Goal: Information Seeking & Learning: Learn about a topic

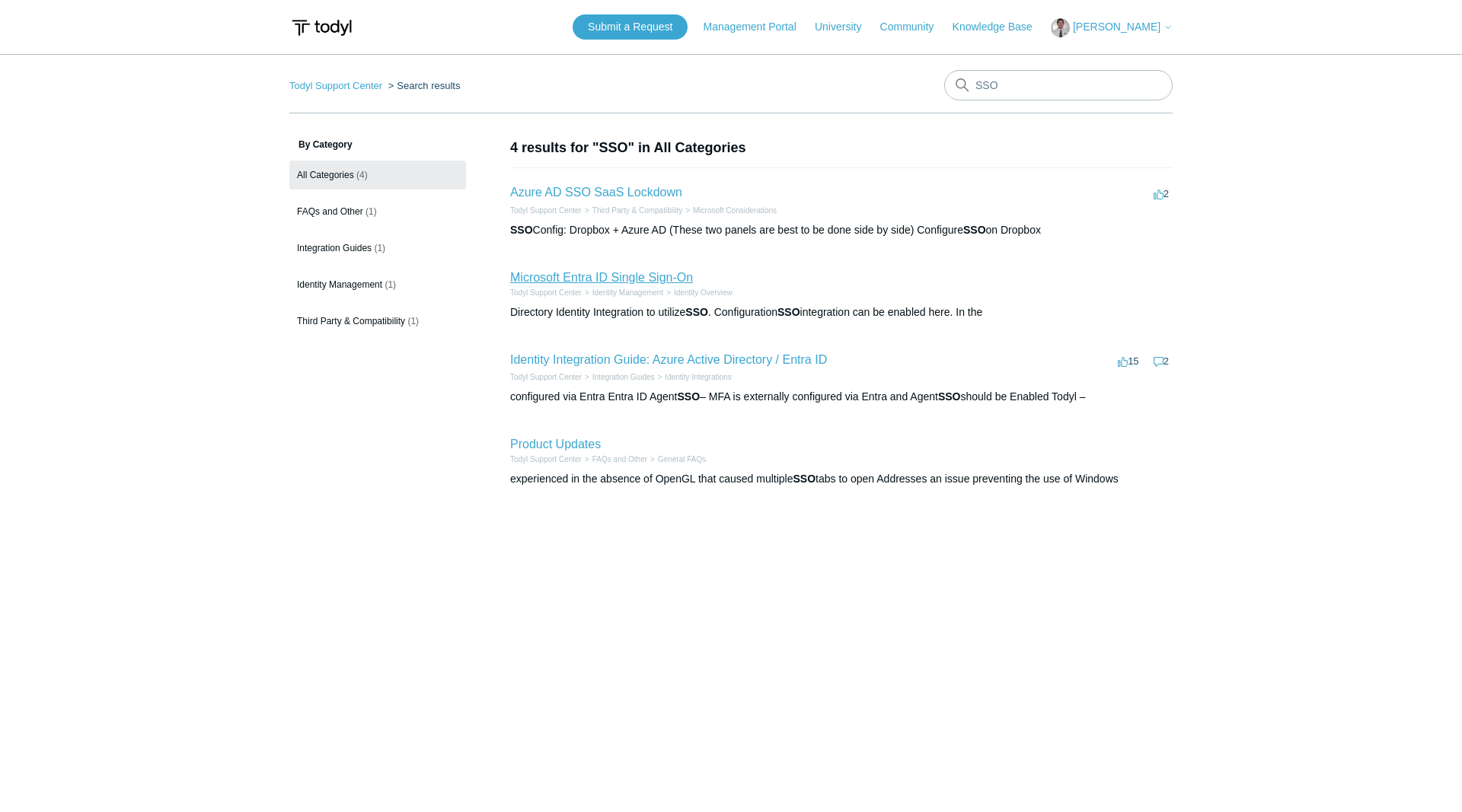
click at [547, 275] on link "Microsoft Entra ID Single Sign-On" at bounding box center [601, 277] width 182 height 13
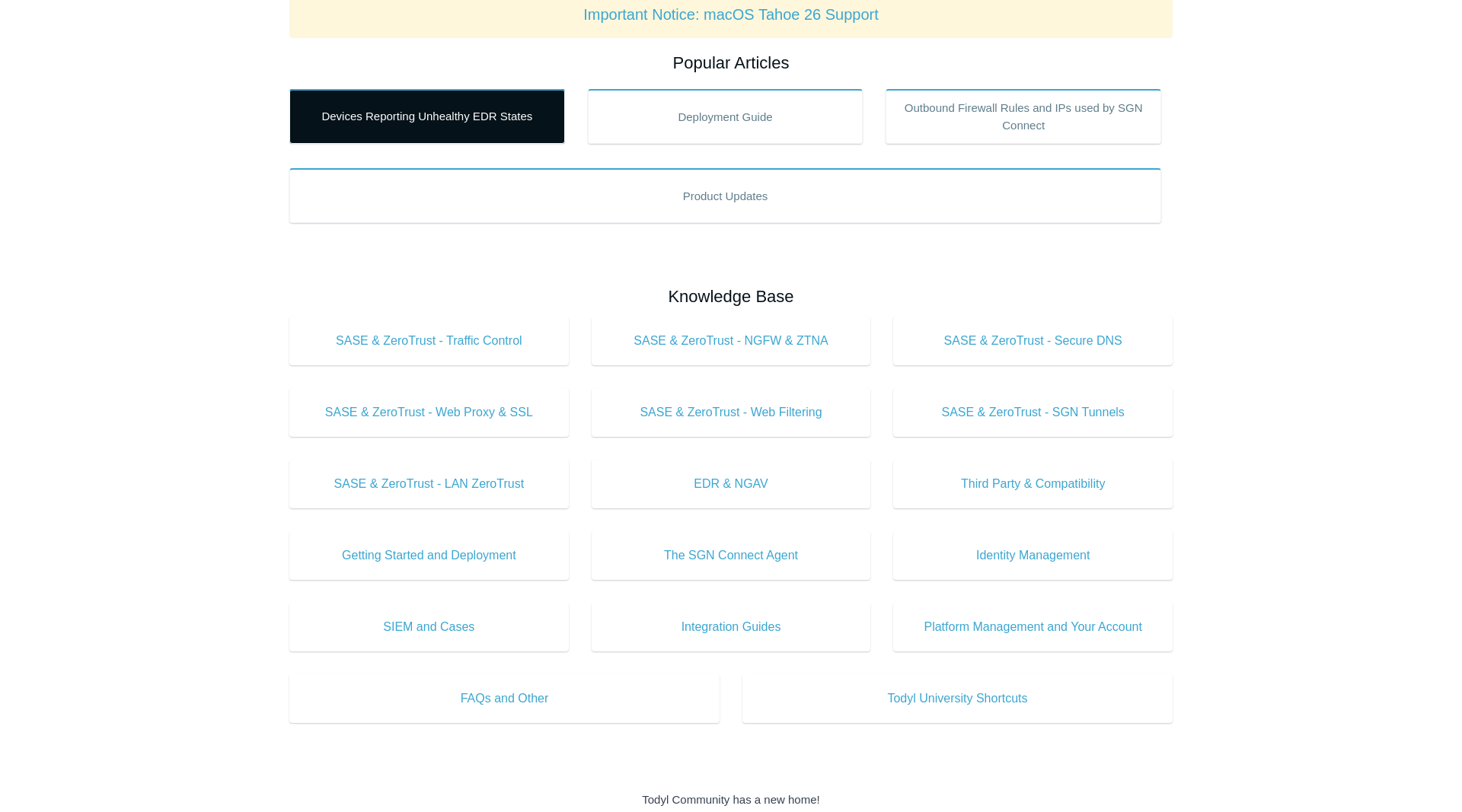
scroll to position [388, 0]
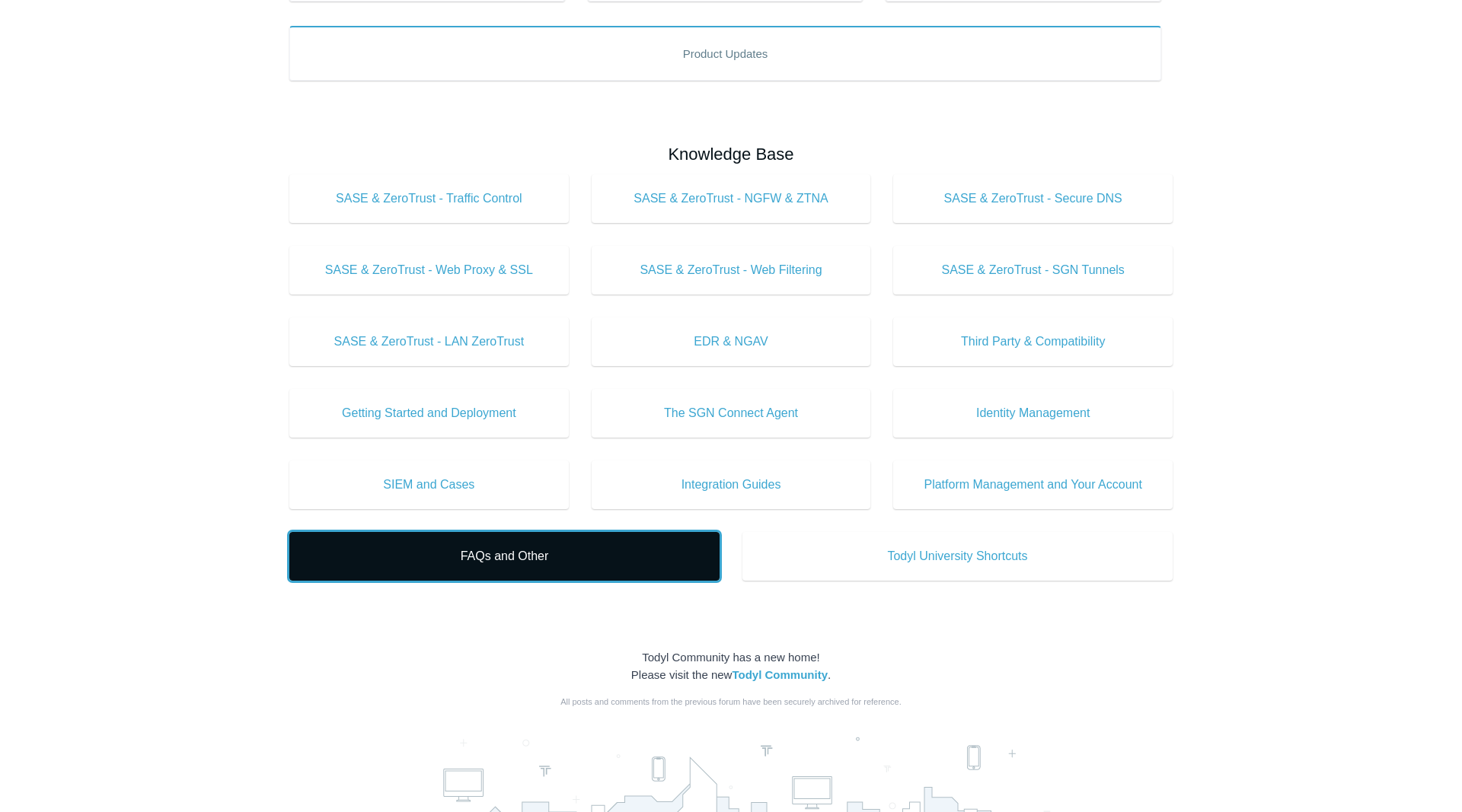
click at [478, 559] on span "FAQs and Other" at bounding box center [505, 556] width 385 height 18
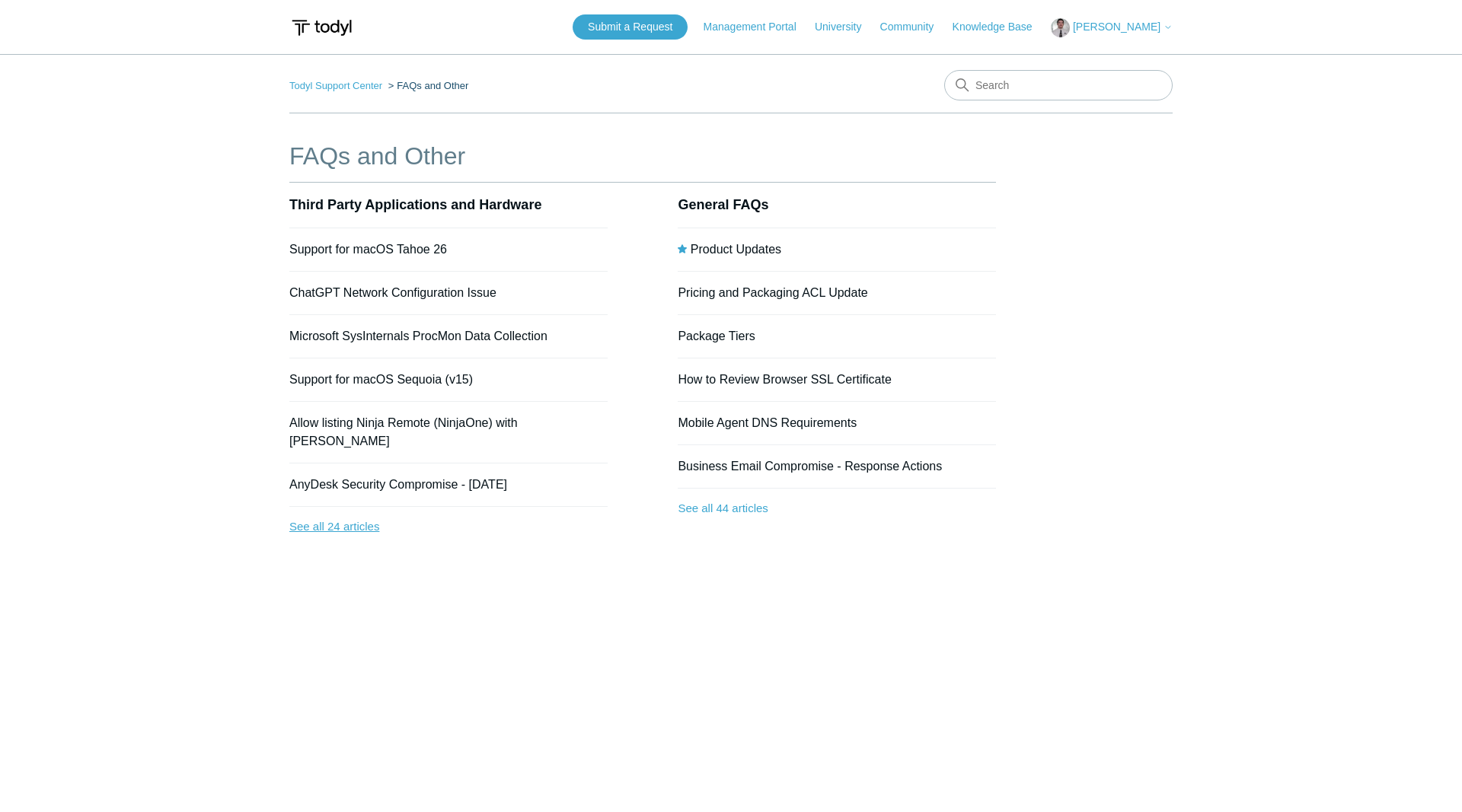
click at [354, 507] on link "See all 24 articles" at bounding box center [448, 527] width 318 height 40
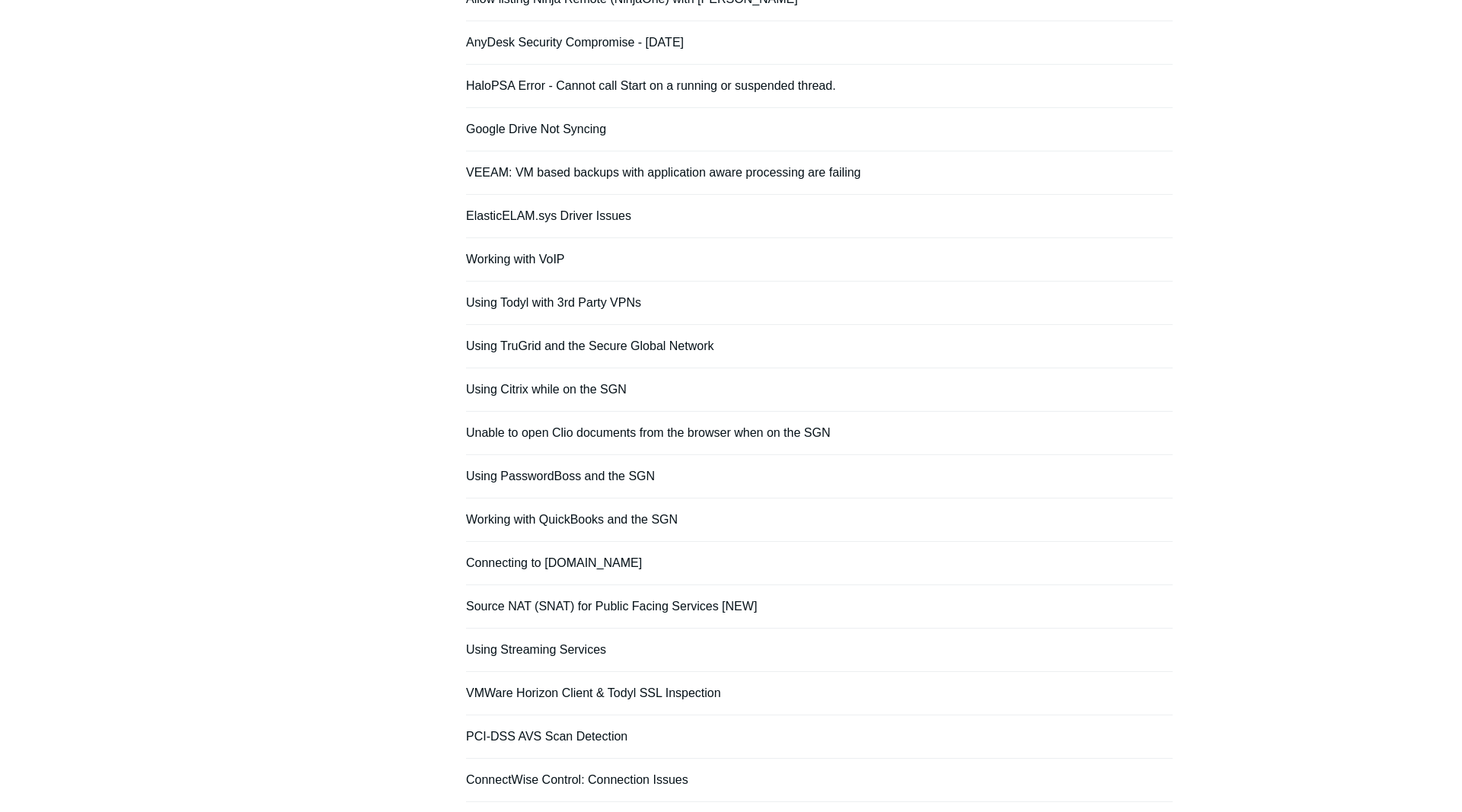
scroll to position [388, 0]
